Goal: Task Accomplishment & Management: Use online tool/utility

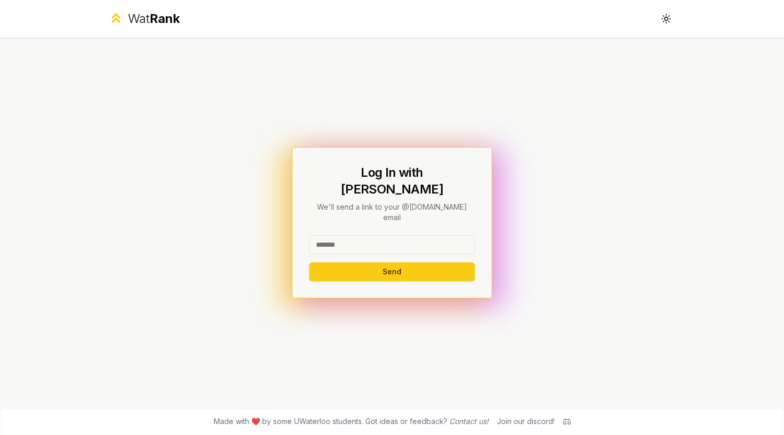
click at [384, 237] on input at bounding box center [392, 244] width 166 height 19
type input "********"
click at [344, 262] on button "Send" at bounding box center [392, 271] width 166 height 19
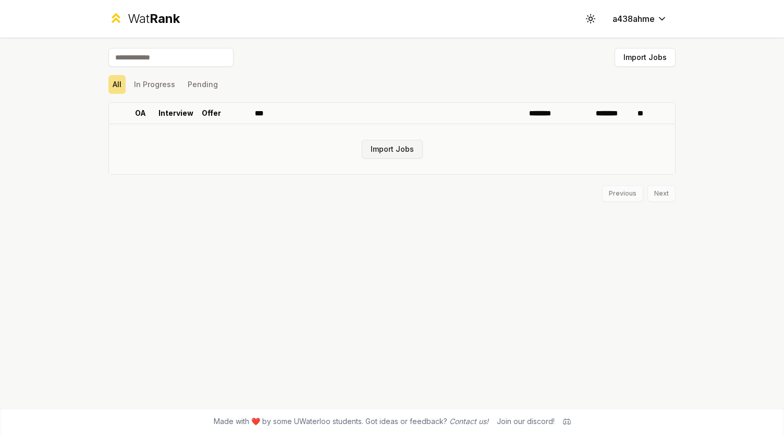
click at [385, 153] on button "Import Jobs" at bounding box center [392, 149] width 61 height 19
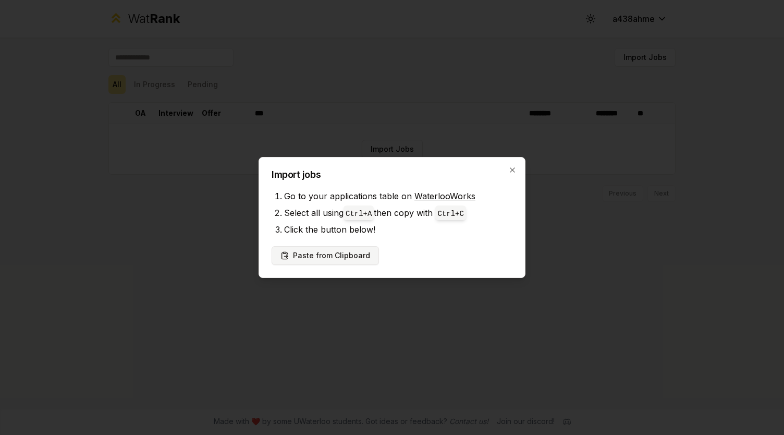
click at [328, 255] on button "Paste from Clipboard" at bounding box center [325, 255] width 107 height 19
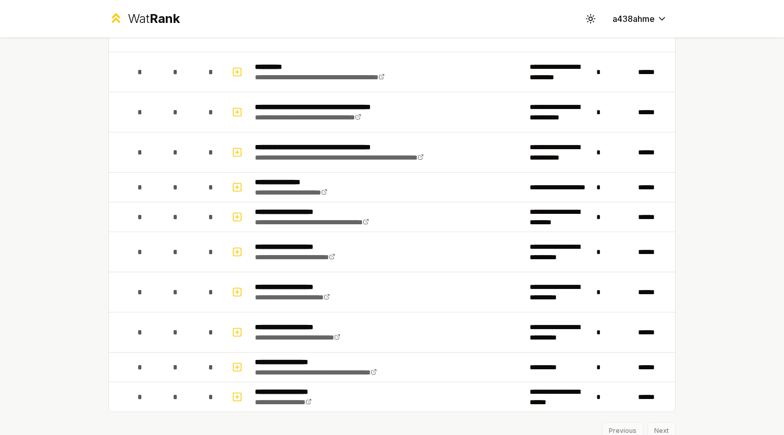
scroll to position [1181, 0]
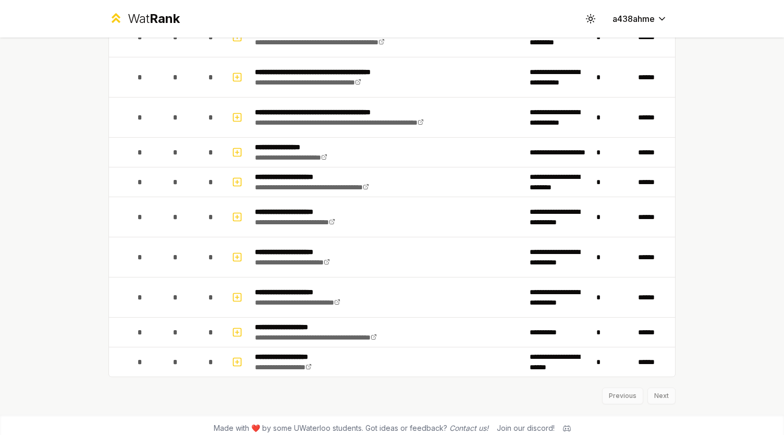
click at [653, 389] on div "Previous Next" at bounding box center [391, 390] width 567 height 27
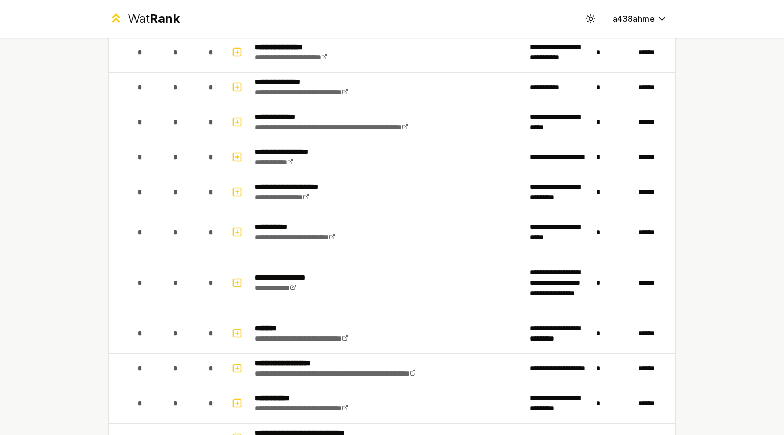
scroll to position [0, 0]
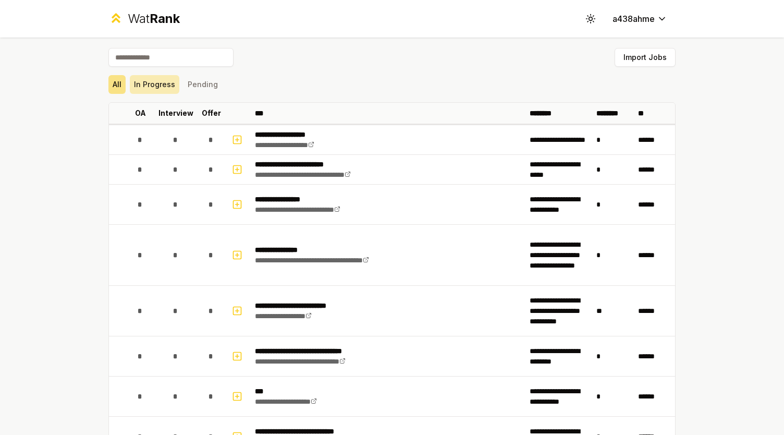
click at [164, 86] on button "In Progress" at bounding box center [155, 84] width 50 height 19
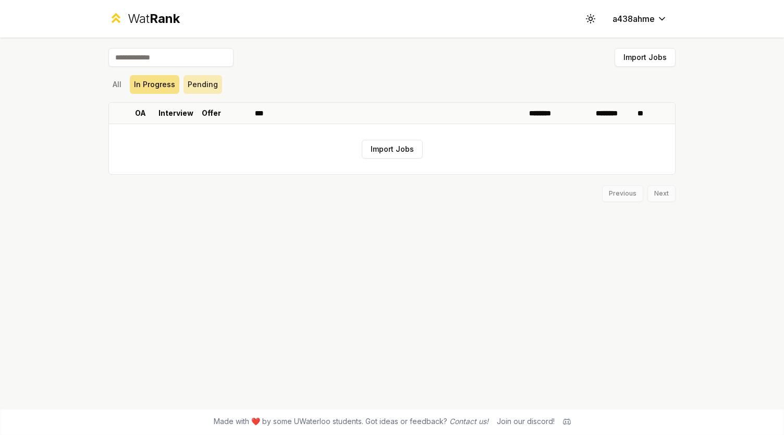
click at [210, 93] on button "Pending" at bounding box center [202, 84] width 39 height 19
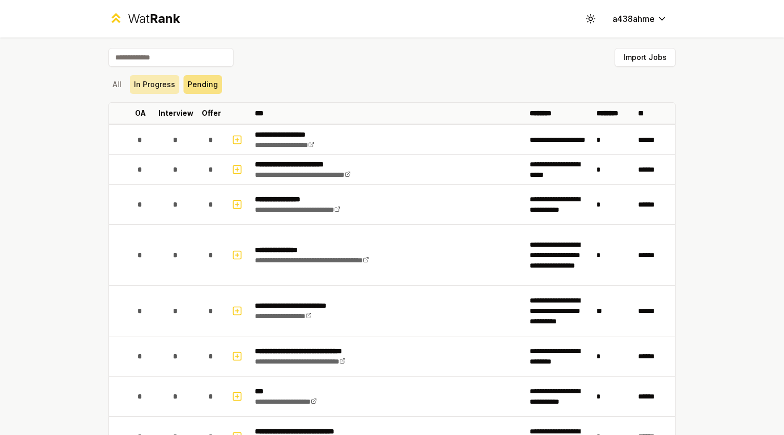
click at [145, 87] on button "In Progress" at bounding box center [155, 84] width 50 height 19
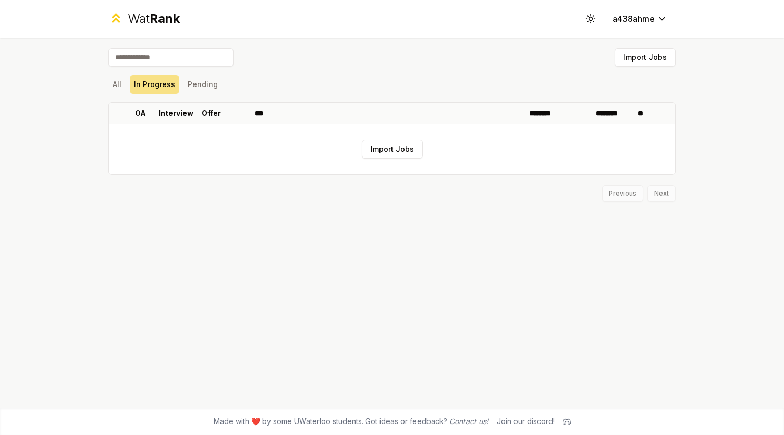
click at [141, 18] on div "Wat Rank" at bounding box center [154, 18] width 52 height 17
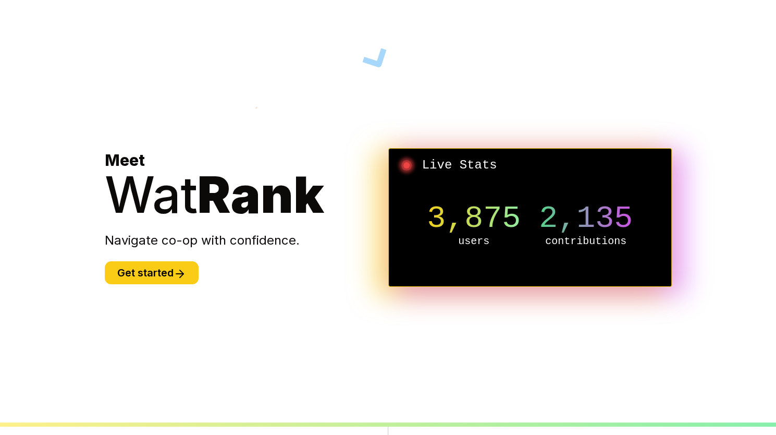
click at [158, 257] on div "Meet Wat Rank Navigate co-op with confidence. Get started" at bounding box center [247, 217] width 284 height 133
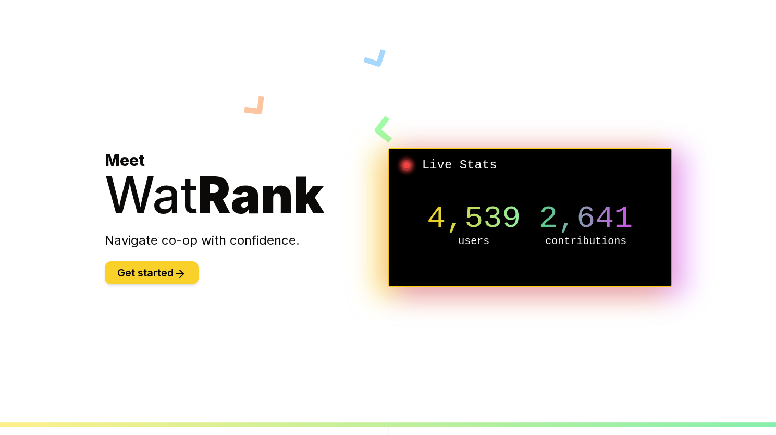
click at [157, 274] on button "Get started" at bounding box center [152, 272] width 94 height 23
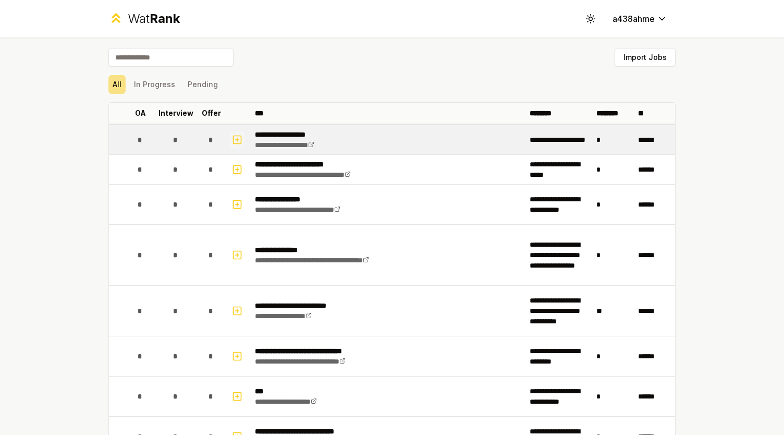
click at [232, 138] on icon "button" at bounding box center [237, 139] width 10 height 13
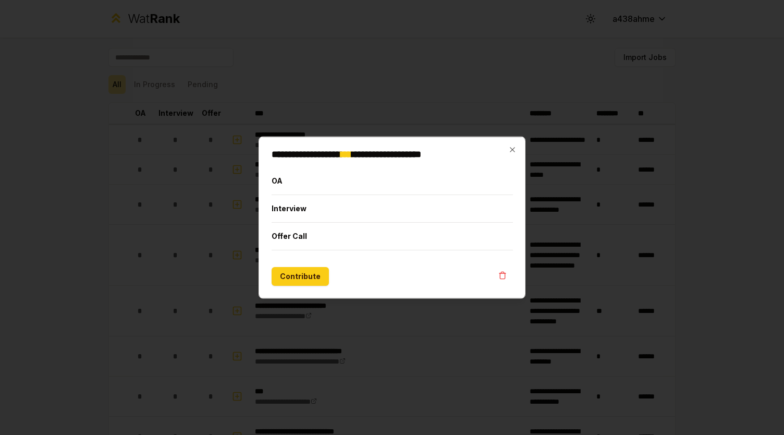
click at [509, 144] on div "**********" at bounding box center [392, 218] width 267 height 162
click at [514, 153] on icon "button" at bounding box center [512, 149] width 8 height 8
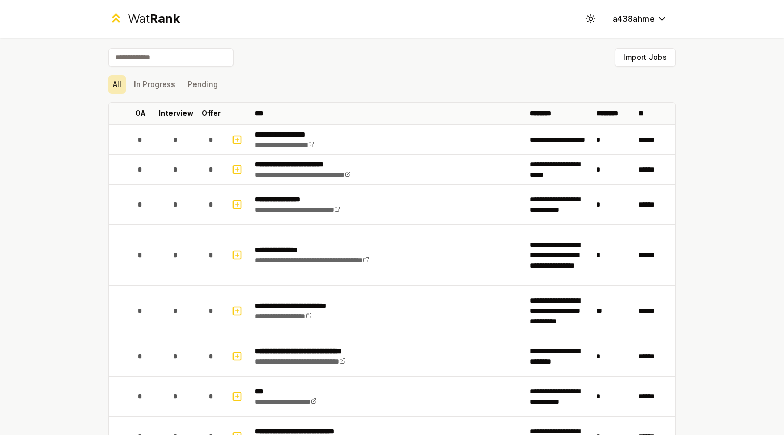
click at [112, 89] on button "All" at bounding box center [116, 84] width 17 height 19
click at [640, 61] on button "Import Jobs" at bounding box center [644, 57] width 61 height 19
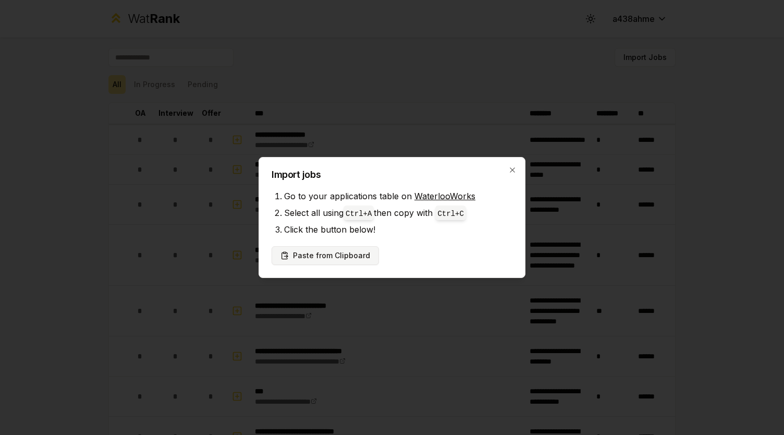
click at [321, 264] on button "Paste from Clipboard" at bounding box center [325, 255] width 107 height 19
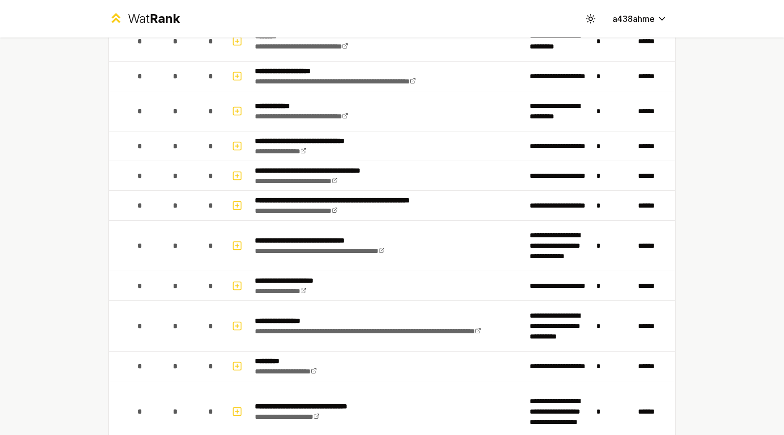
scroll to position [786, 0]
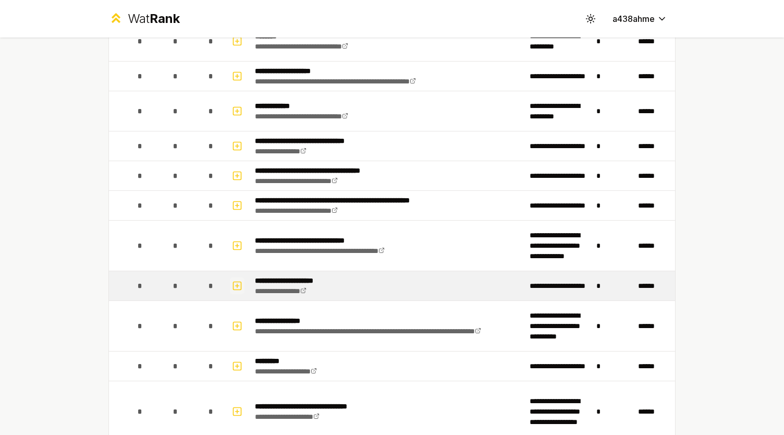
click at [232, 286] on icon "button" at bounding box center [237, 285] width 10 height 13
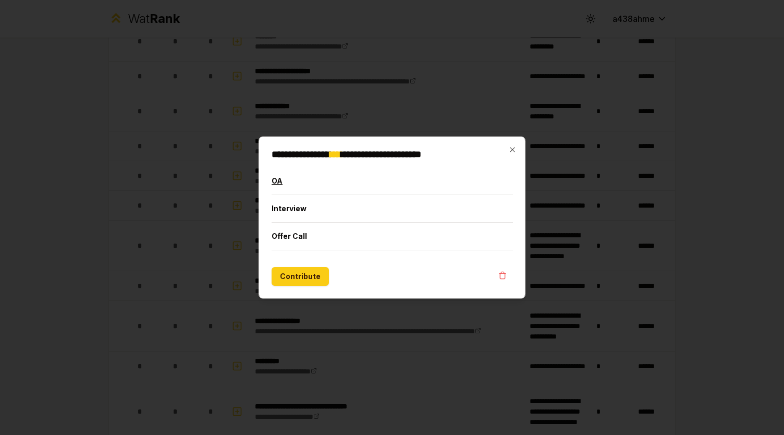
click at [277, 180] on button "OA" at bounding box center [392, 180] width 241 height 27
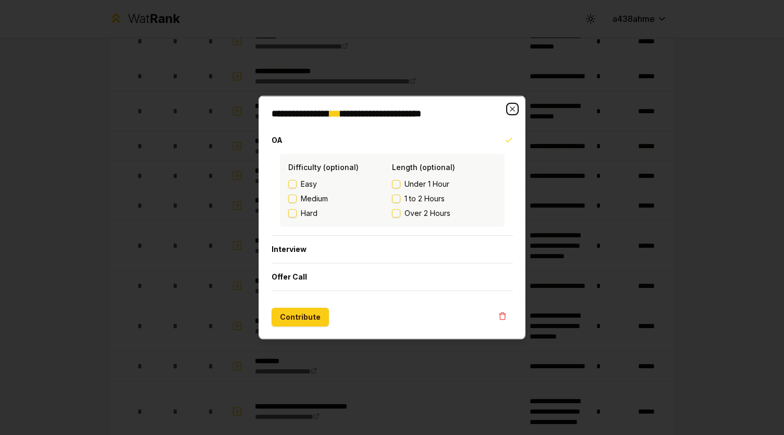
click at [509, 110] on icon "button" at bounding box center [512, 109] width 8 height 8
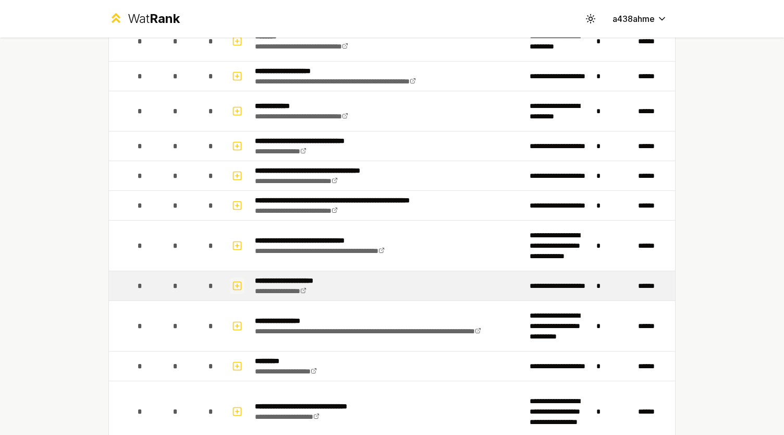
click at [233, 281] on rect "button" at bounding box center [237, 285] width 8 height 8
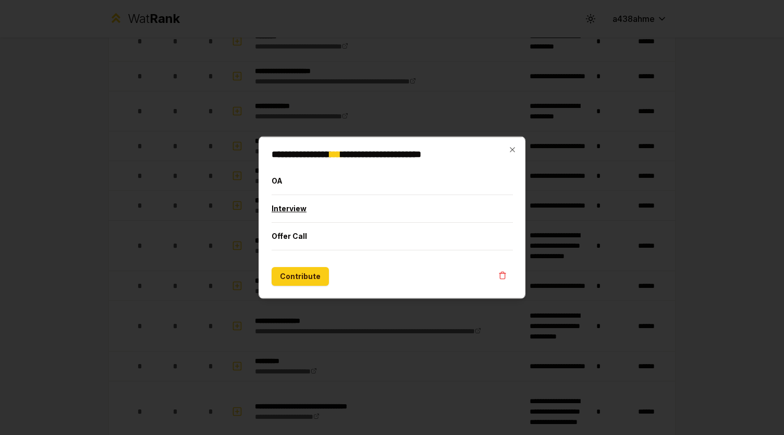
click at [294, 207] on button "Interview" at bounding box center [392, 208] width 241 height 27
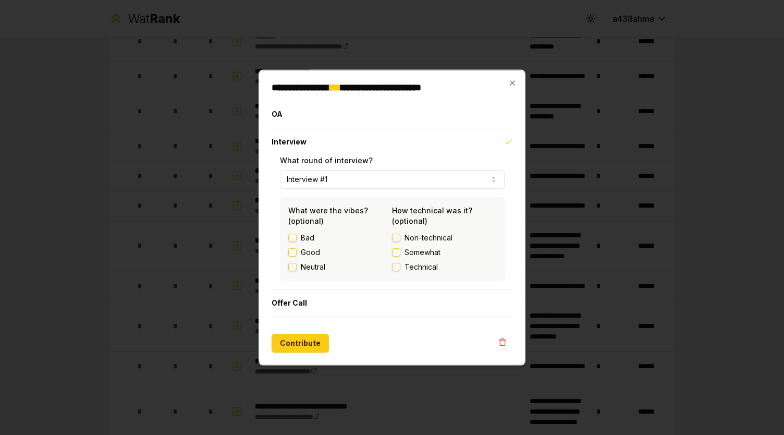
click at [329, 177] on button "Interview #1" at bounding box center [392, 179] width 225 height 19
click at [513, 80] on icon "button" at bounding box center [512, 83] width 8 height 8
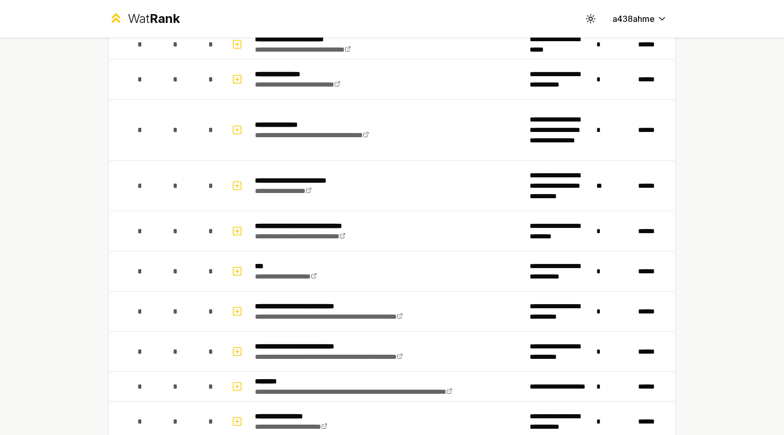
scroll to position [0, 0]
